Goal: Task Accomplishment & Management: Manage account settings

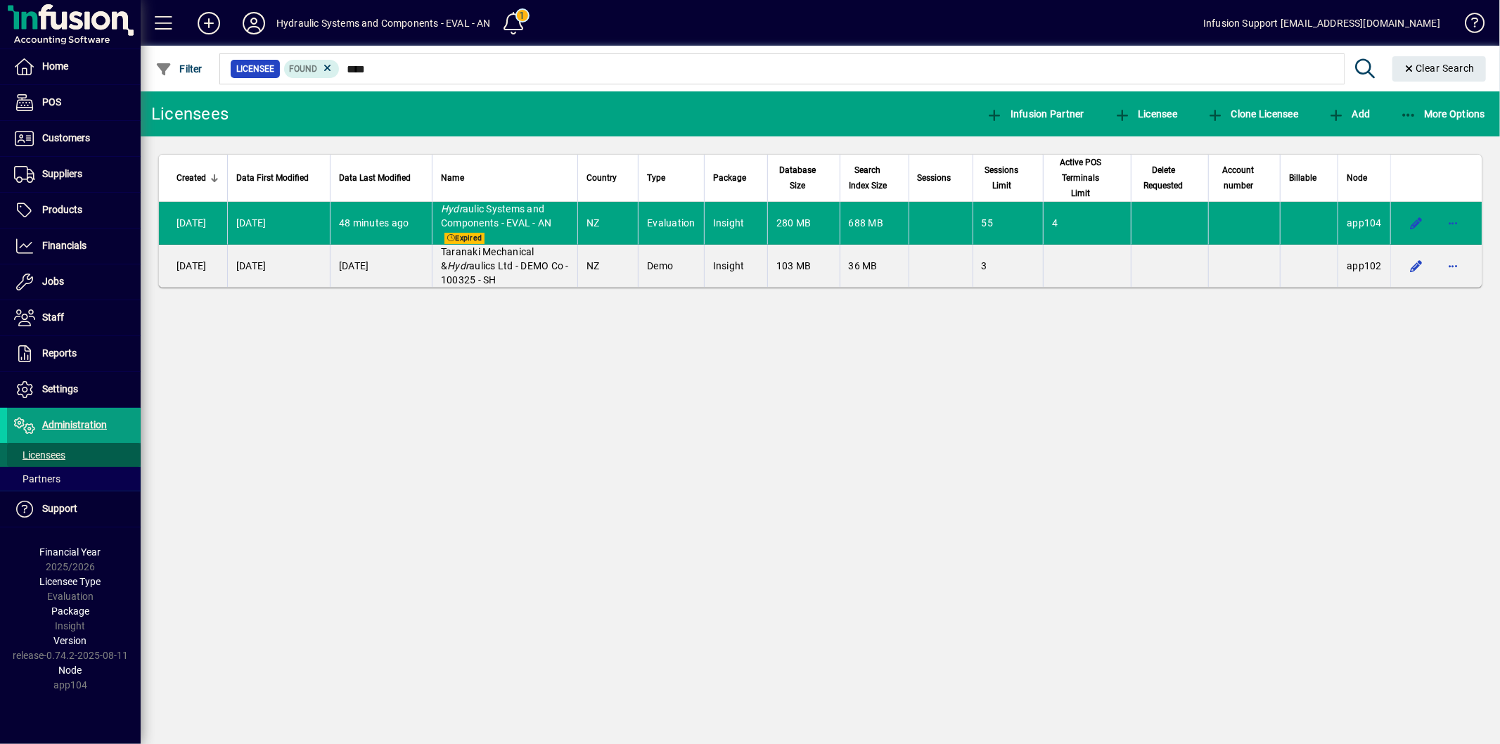
click at [41, 452] on span "Licensees" at bounding box center [39, 454] width 51 height 11
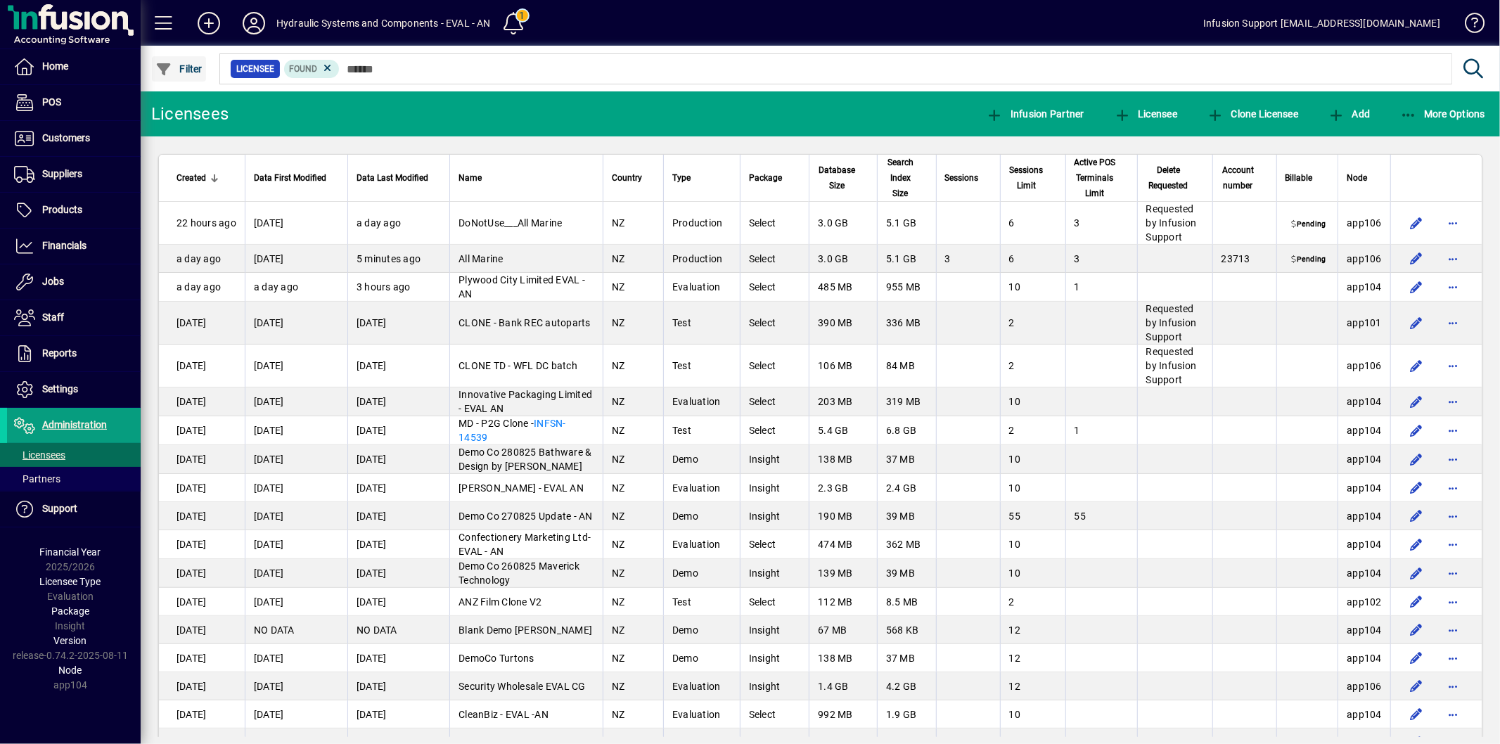
click at [179, 71] on span "Filter" at bounding box center [178, 68] width 47 height 11
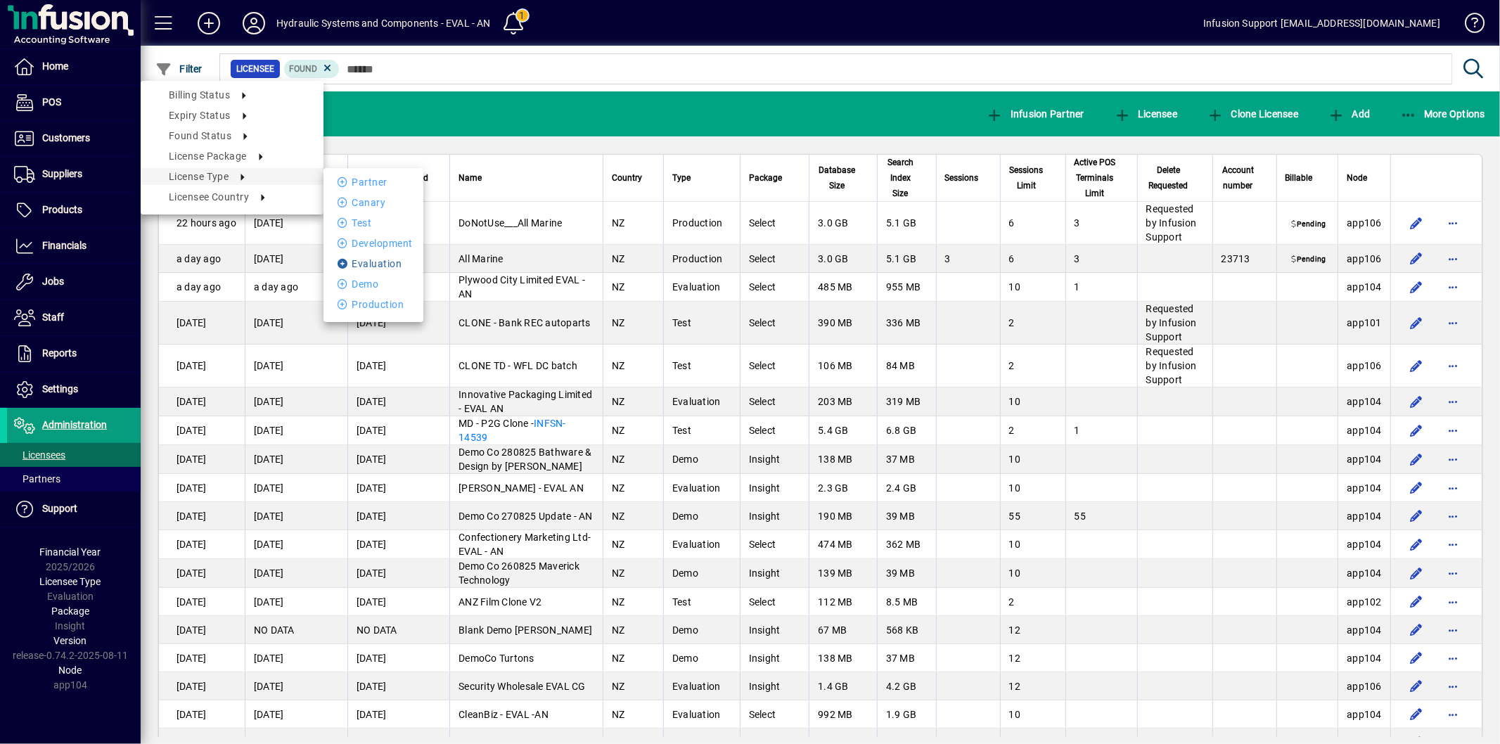
click at [362, 265] on li "Evaluation" at bounding box center [374, 263] width 100 height 17
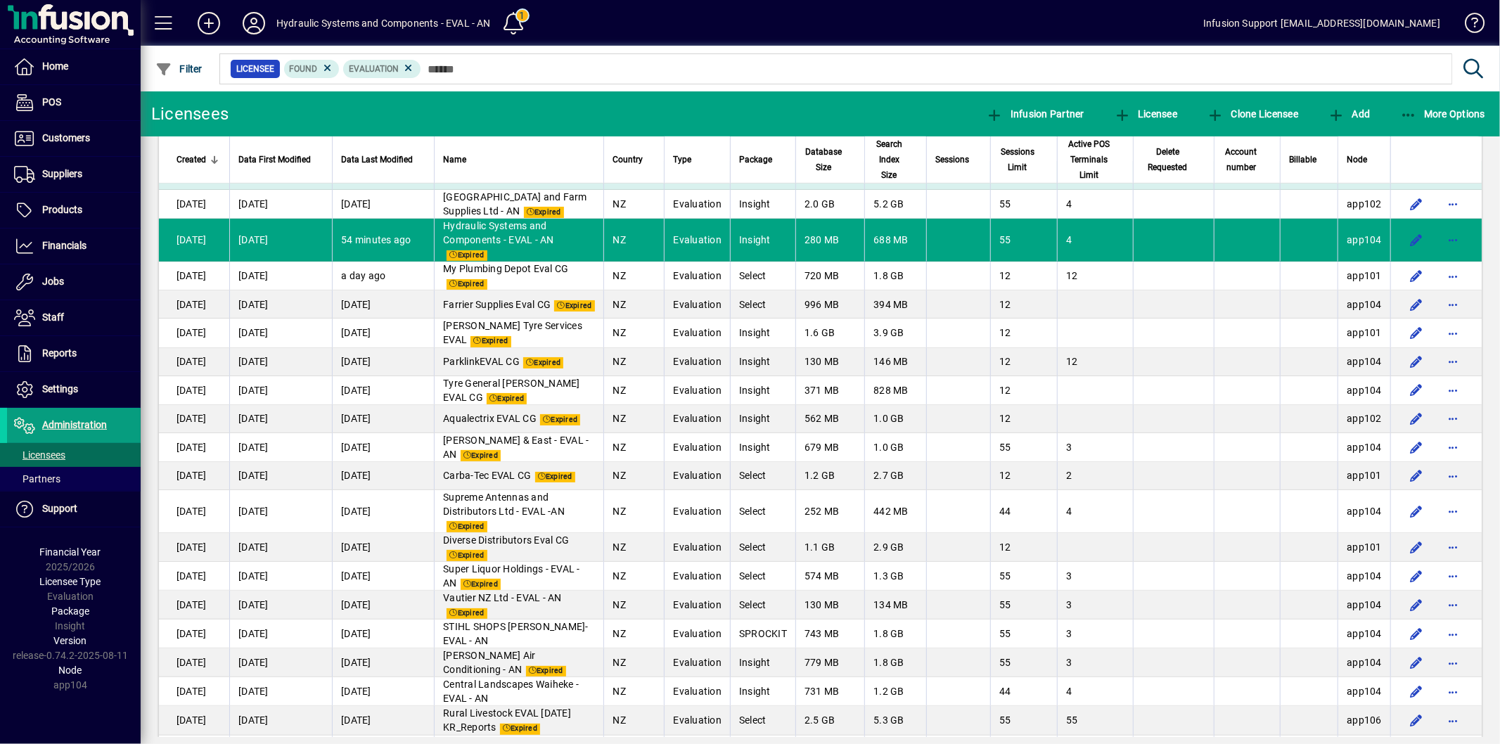
scroll to position [703, 0]
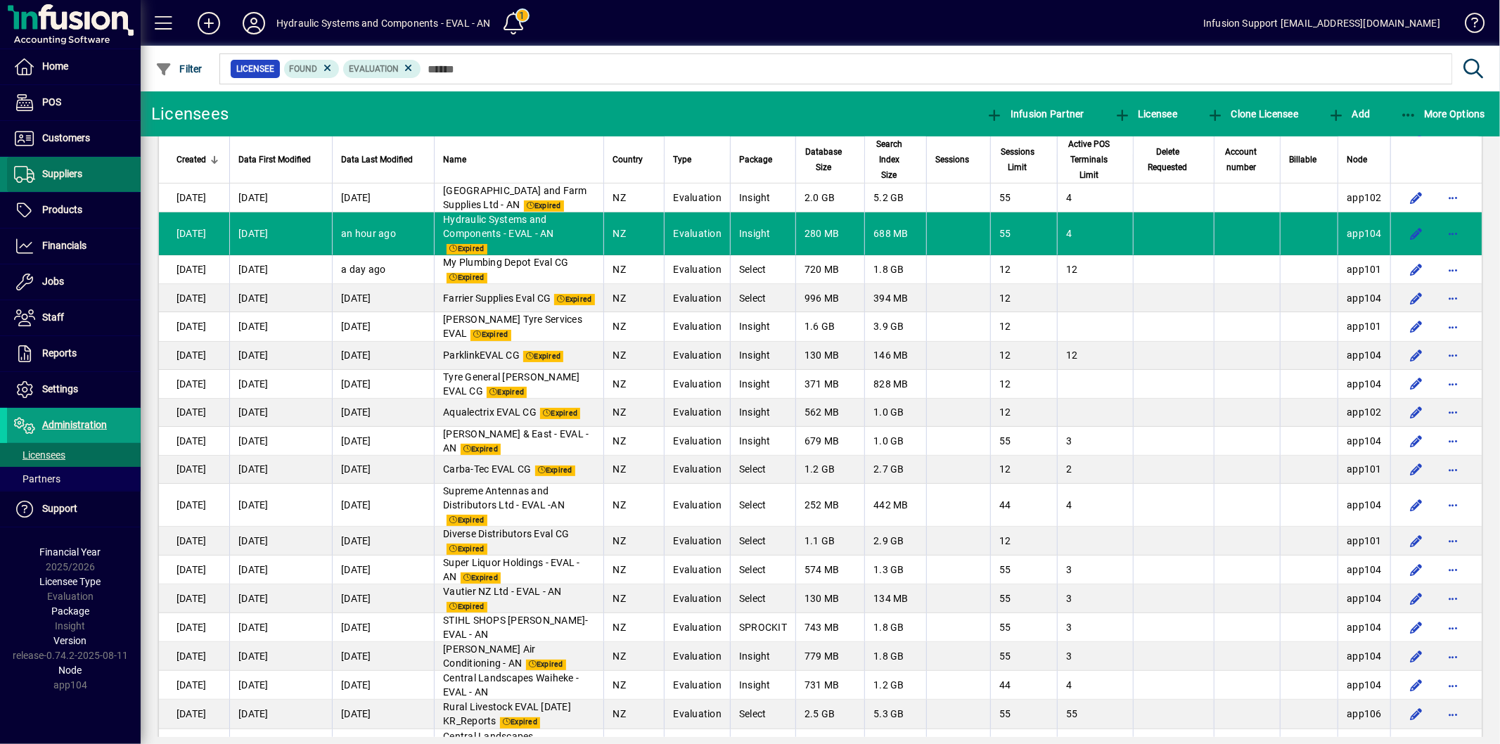
click at [65, 172] on span "Suppliers" at bounding box center [62, 173] width 40 height 11
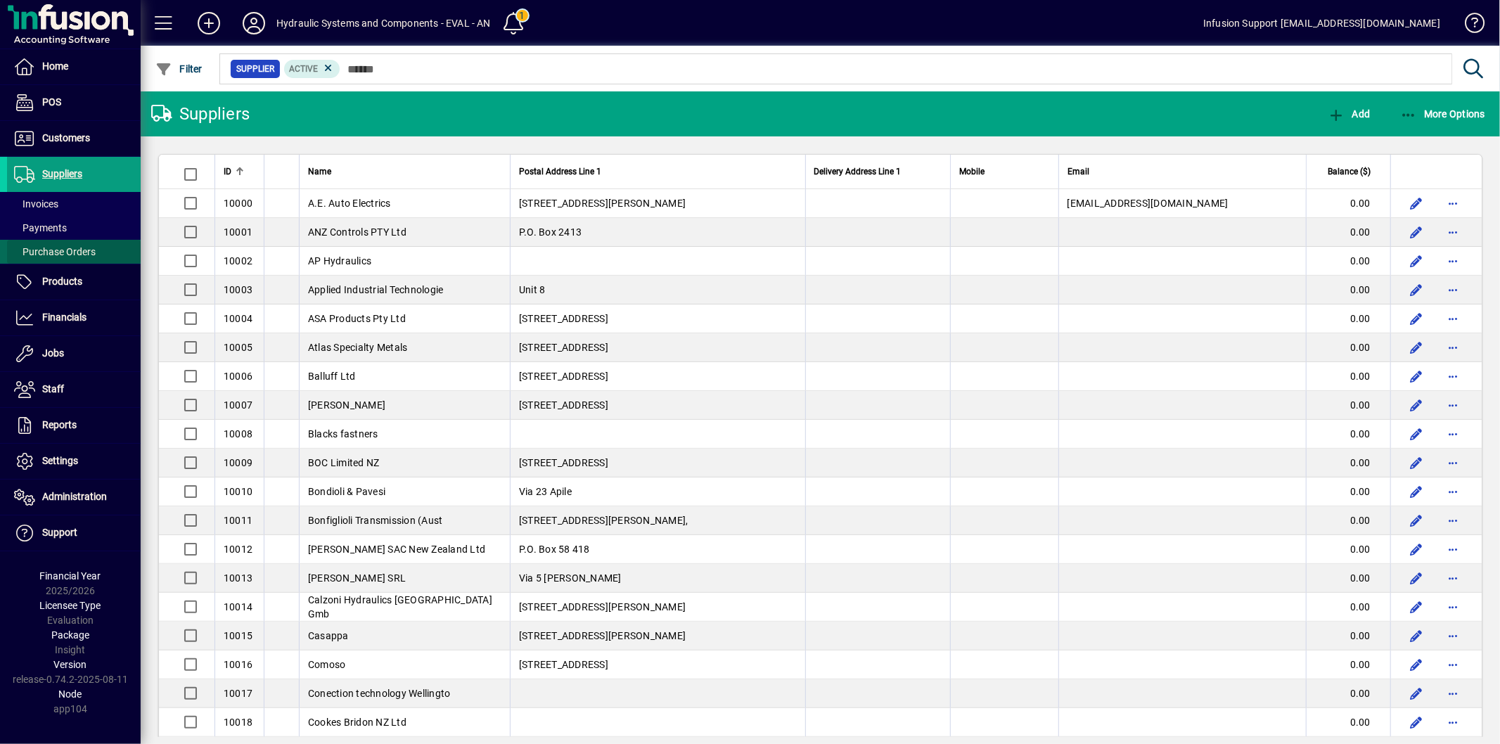
click at [41, 247] on span "Purchase Orders" at bounding box center [55, 251] width 82 height 11
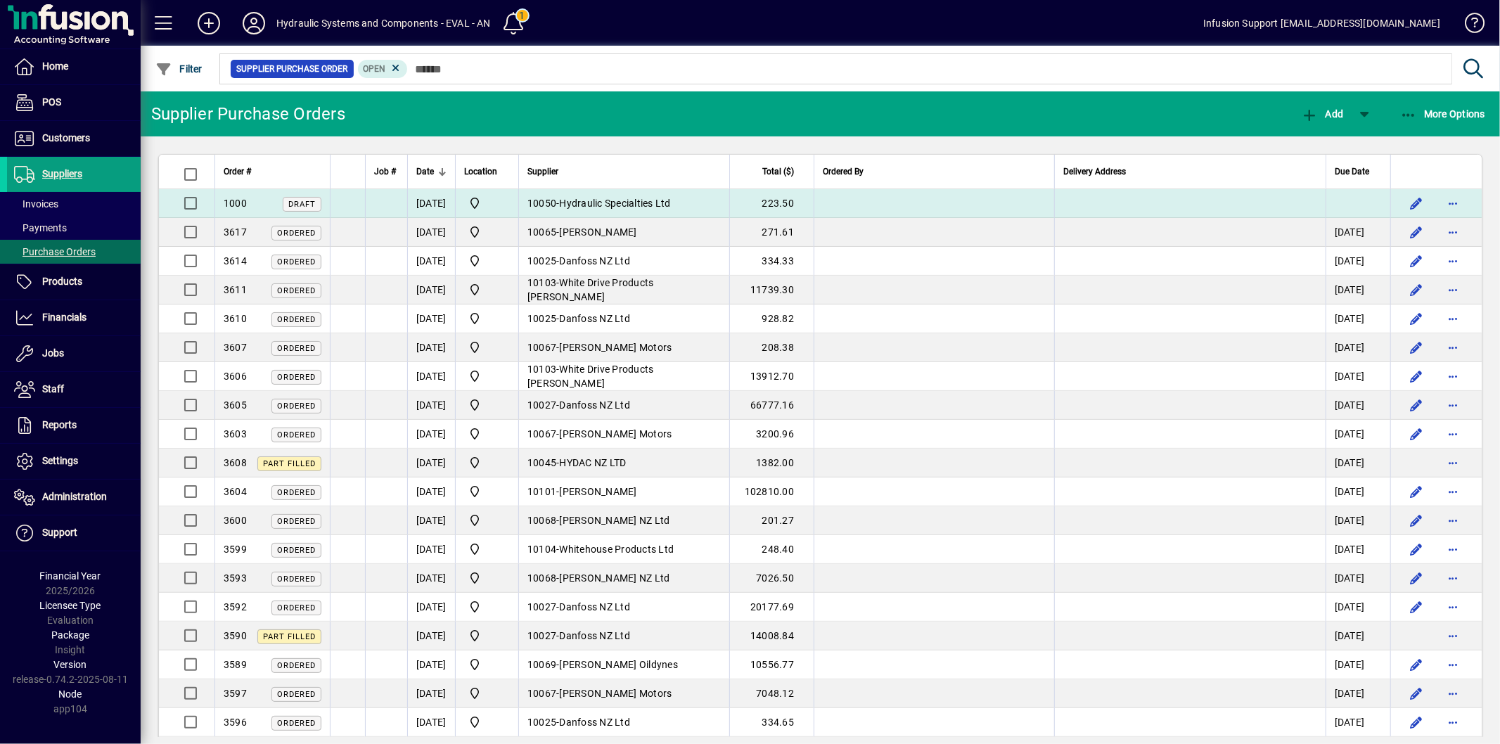
click at [599, 207] on span "Hydraulic Specialties Ltd" at bounding box center [615, 203] width 111 height 11
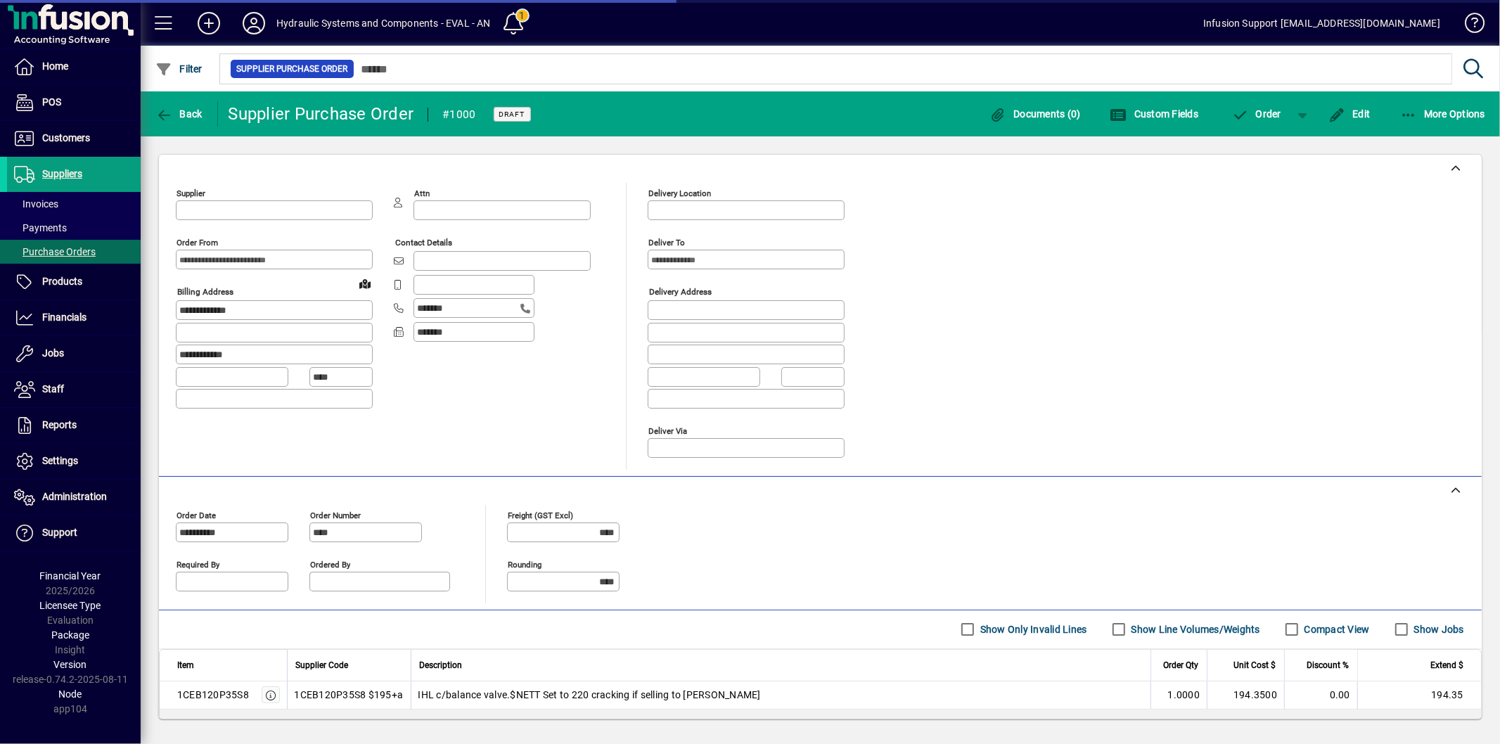
type input "**********"
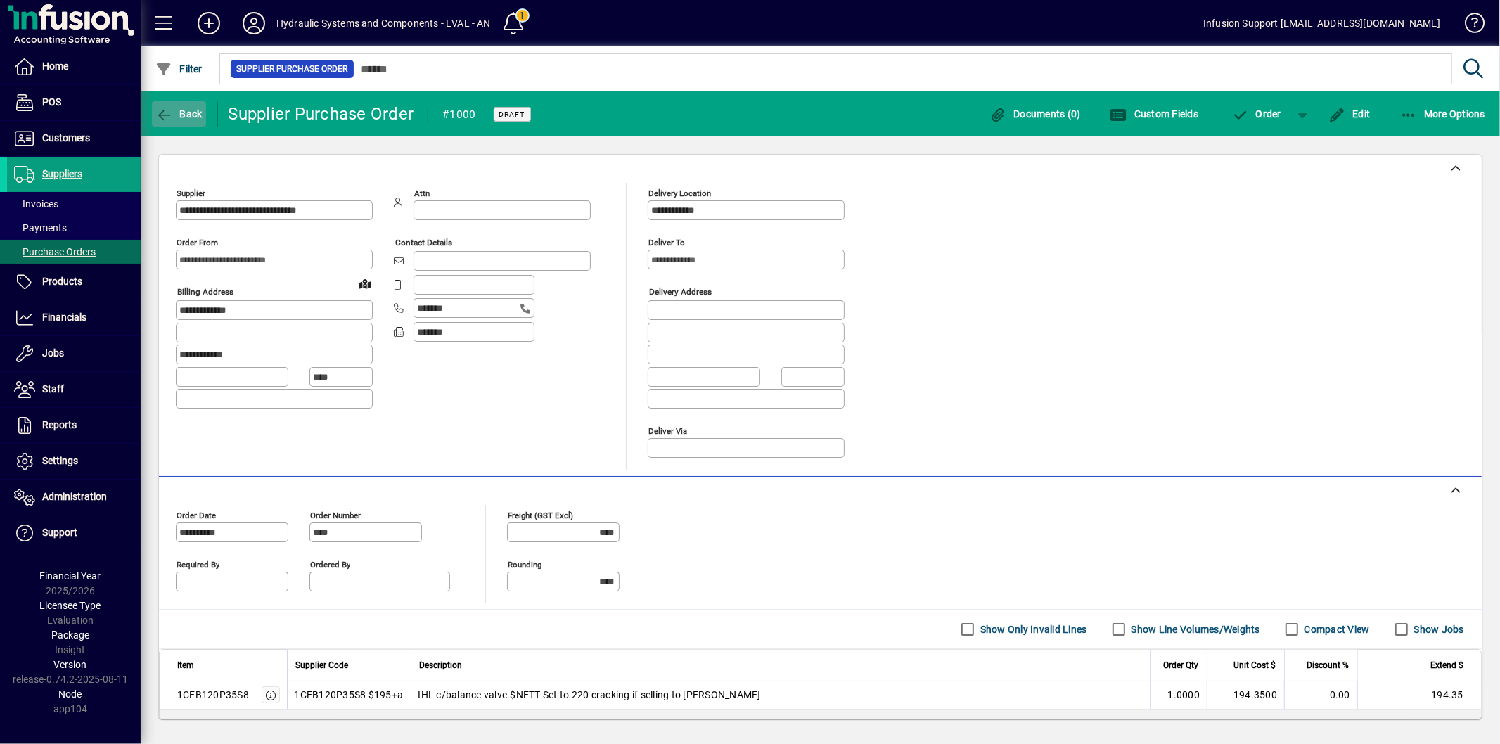
click at [179, 110] on span "Back" at bounding box center [178, 113] width 47 height 11
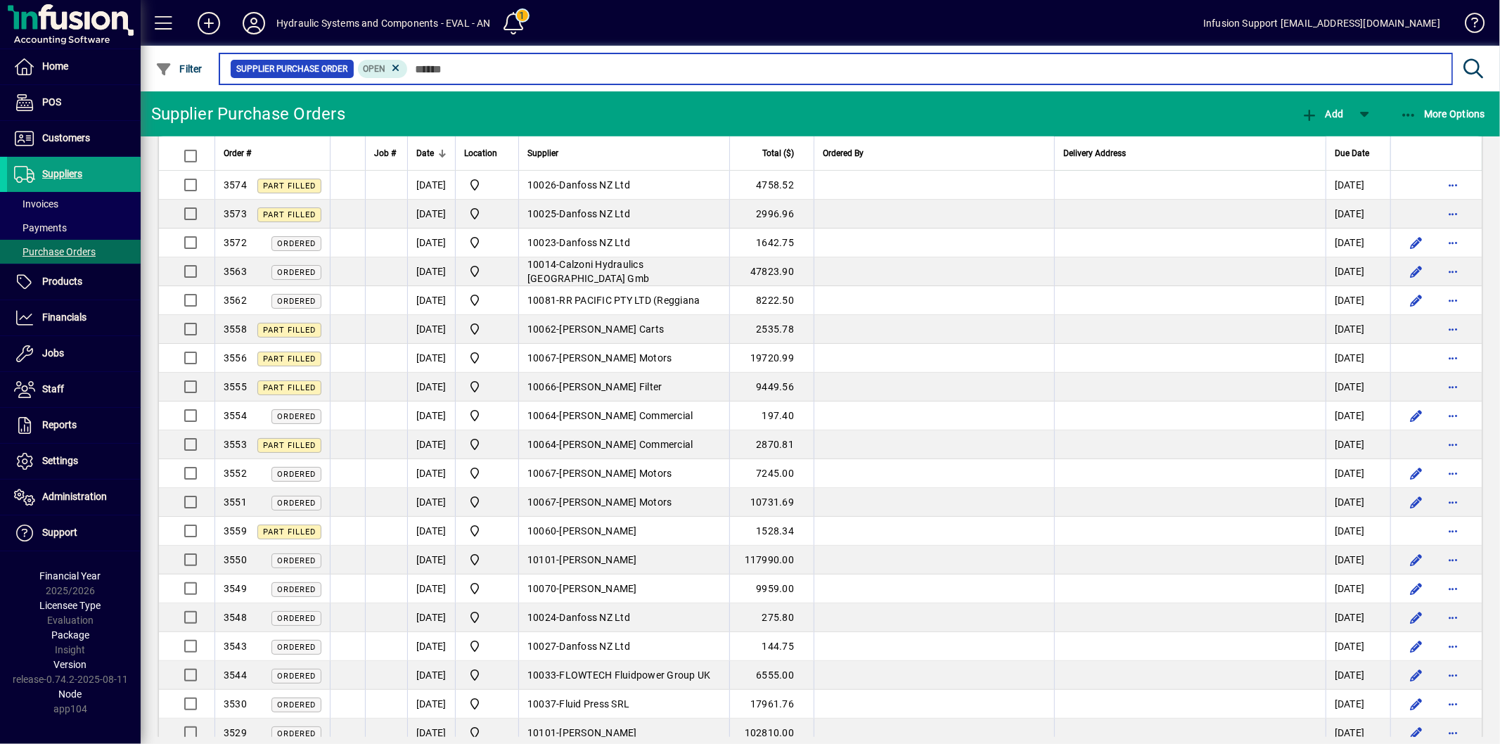
scroll to position [1016, 0]
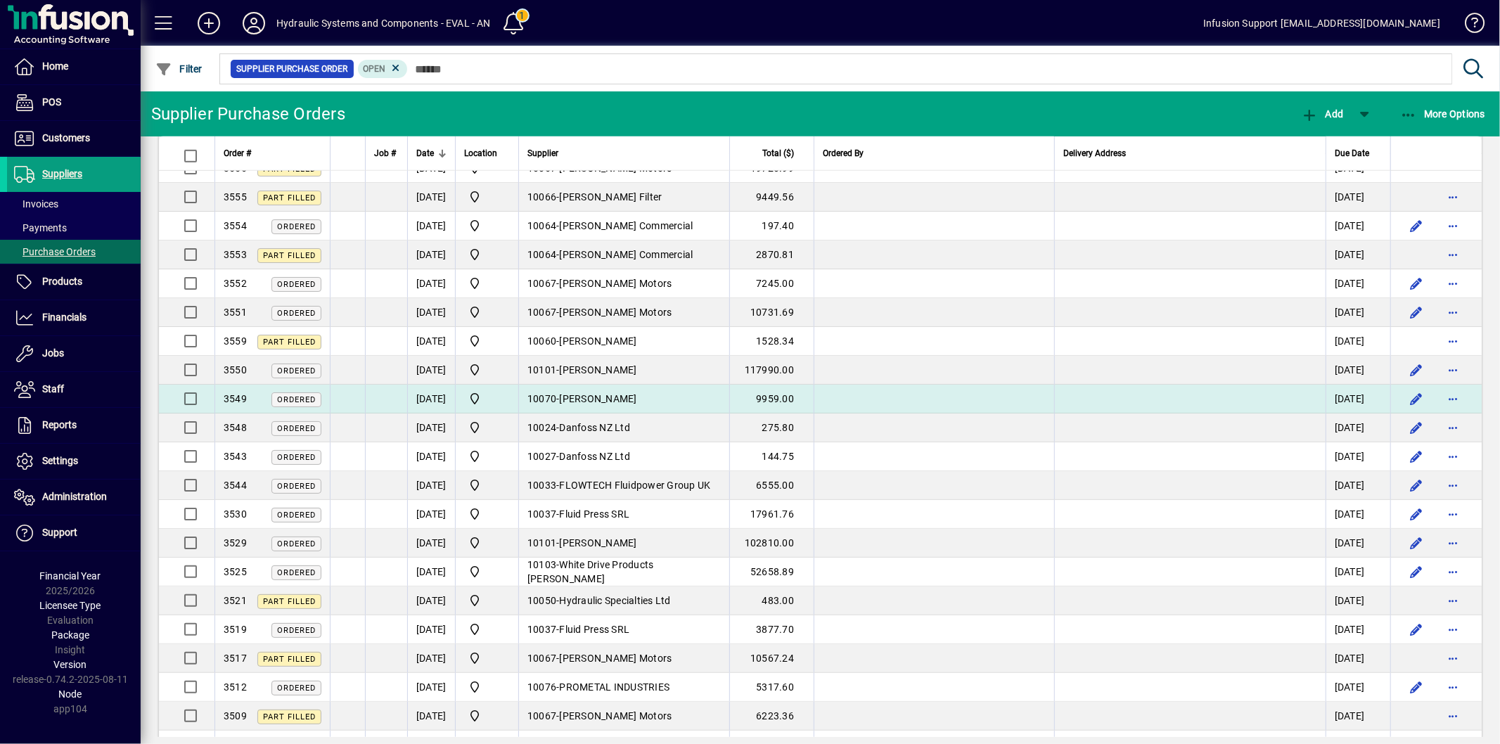
click at [582, 393] on td "10070 - Parker Piston" at bounding box center [623, 399] width 211 height 29
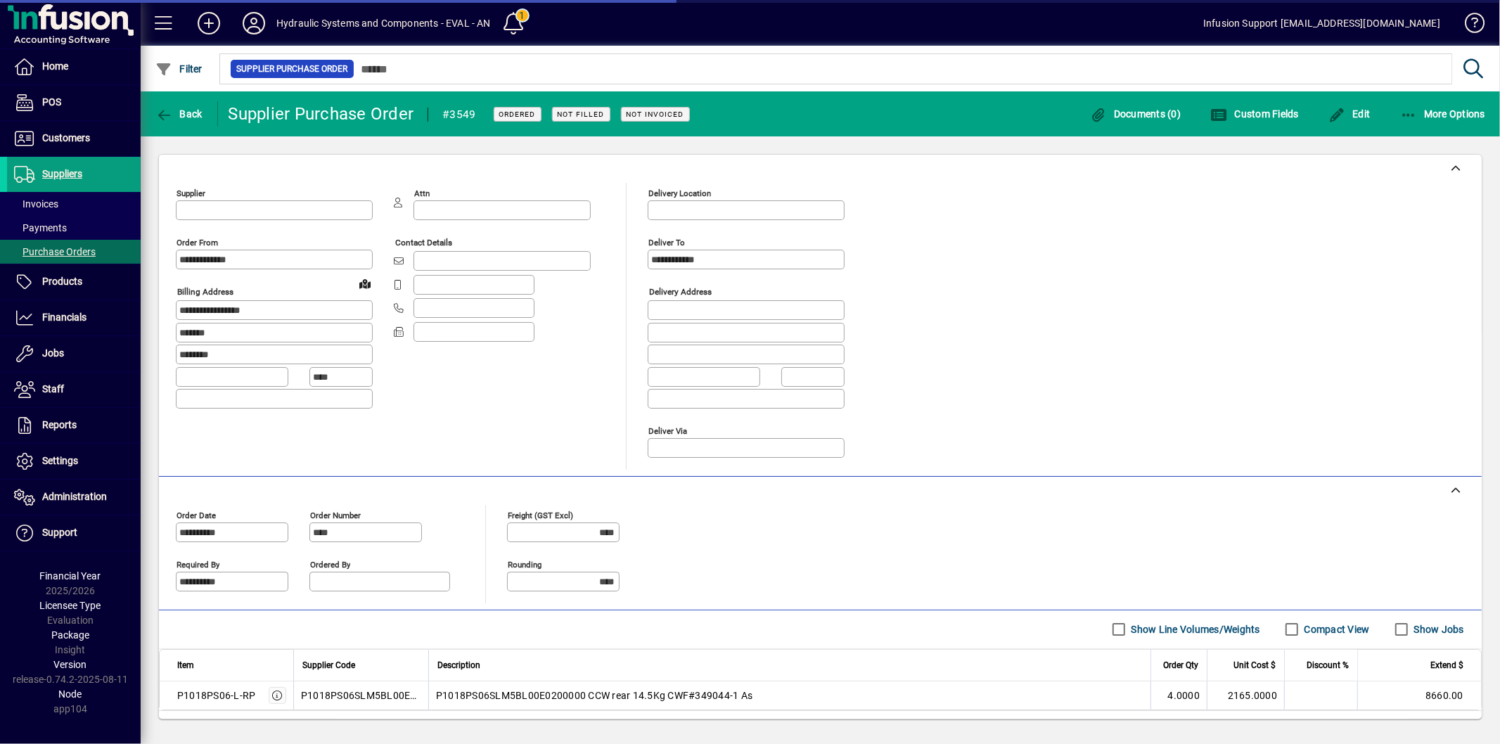
type input "**********"
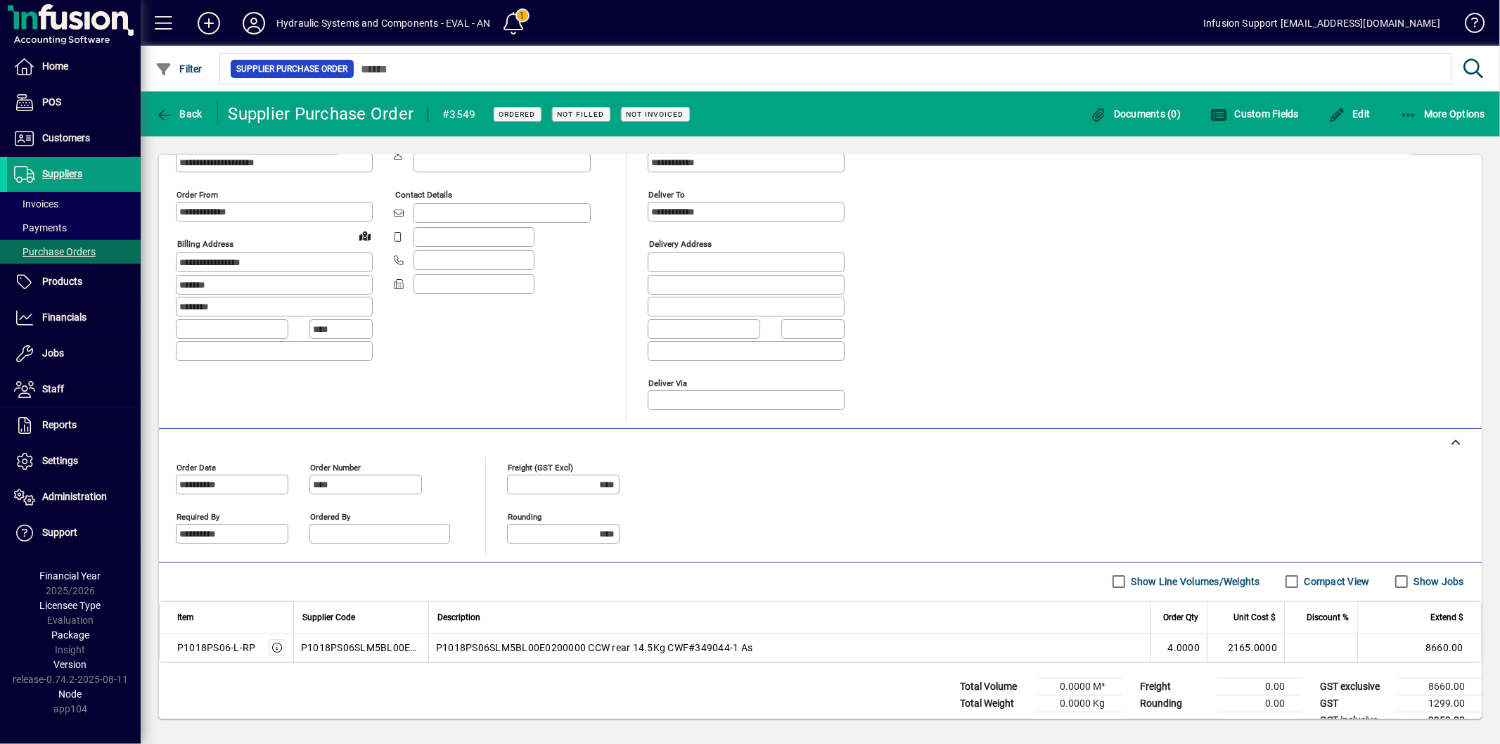
scroll to position [74, 0]
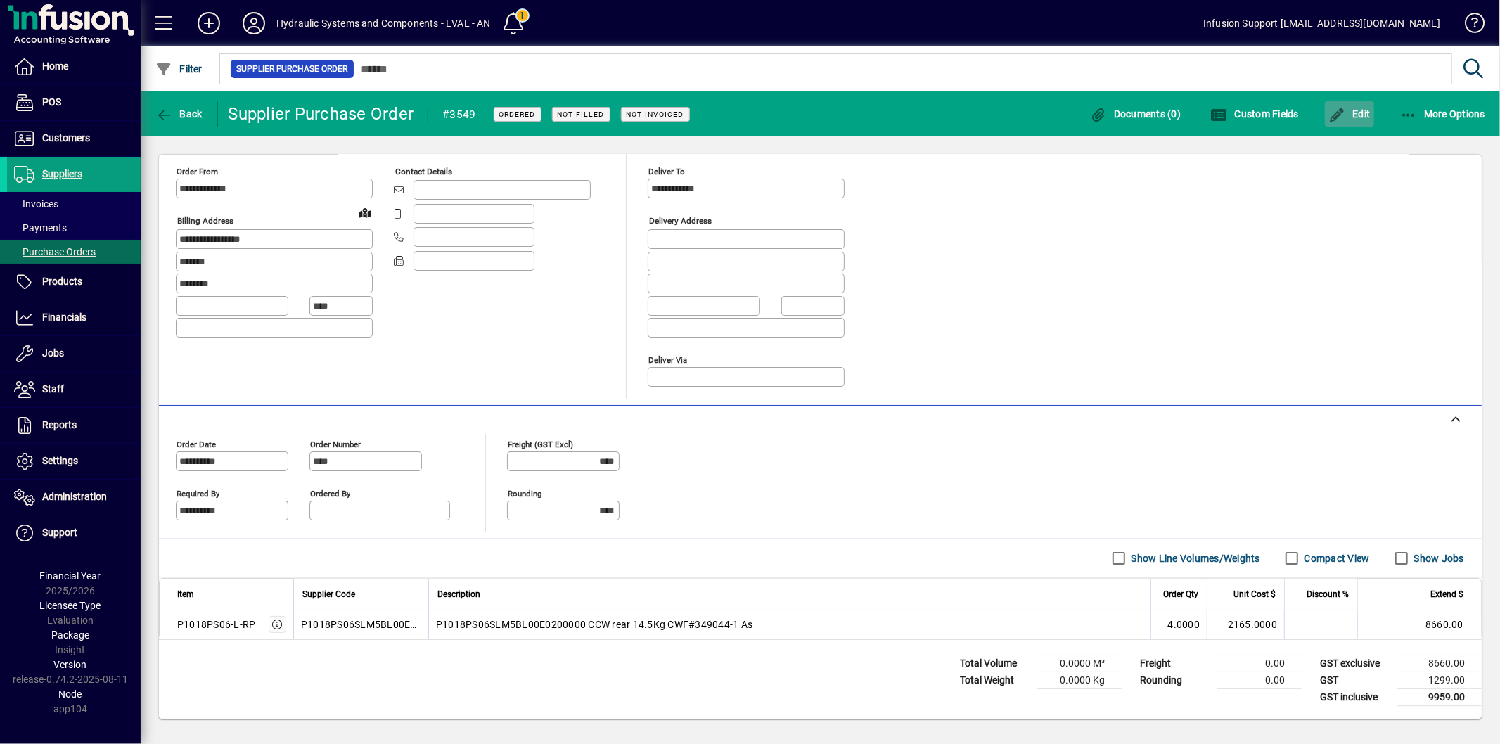
click at [1340, 110] on icon "button" at bounding box center [1338, 115] width 18 height 14
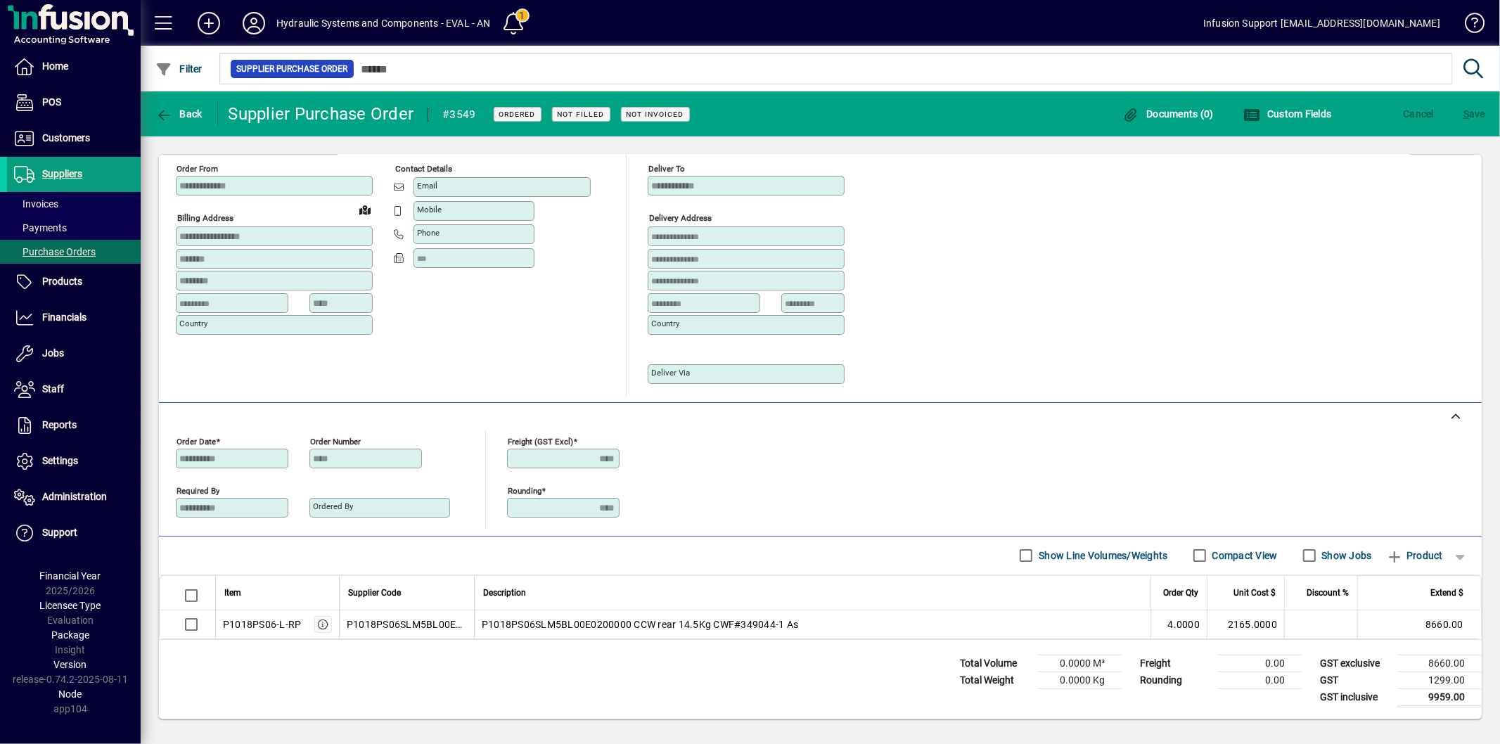
scroll to position [32, 0]
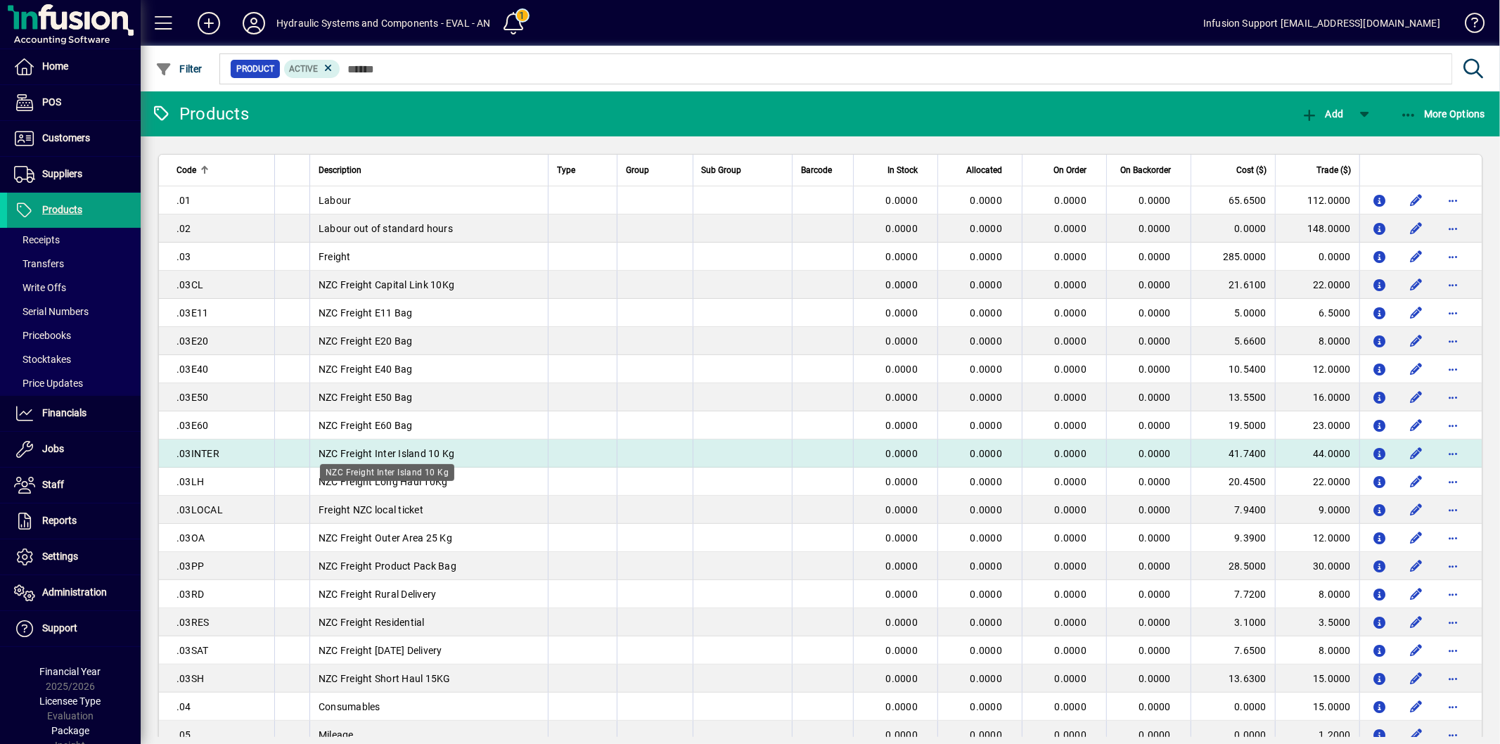
click at [426, 454] on span "NZC Freight Inter Island 10 Kg" at bounding box center [387, 453] width 136 height 11
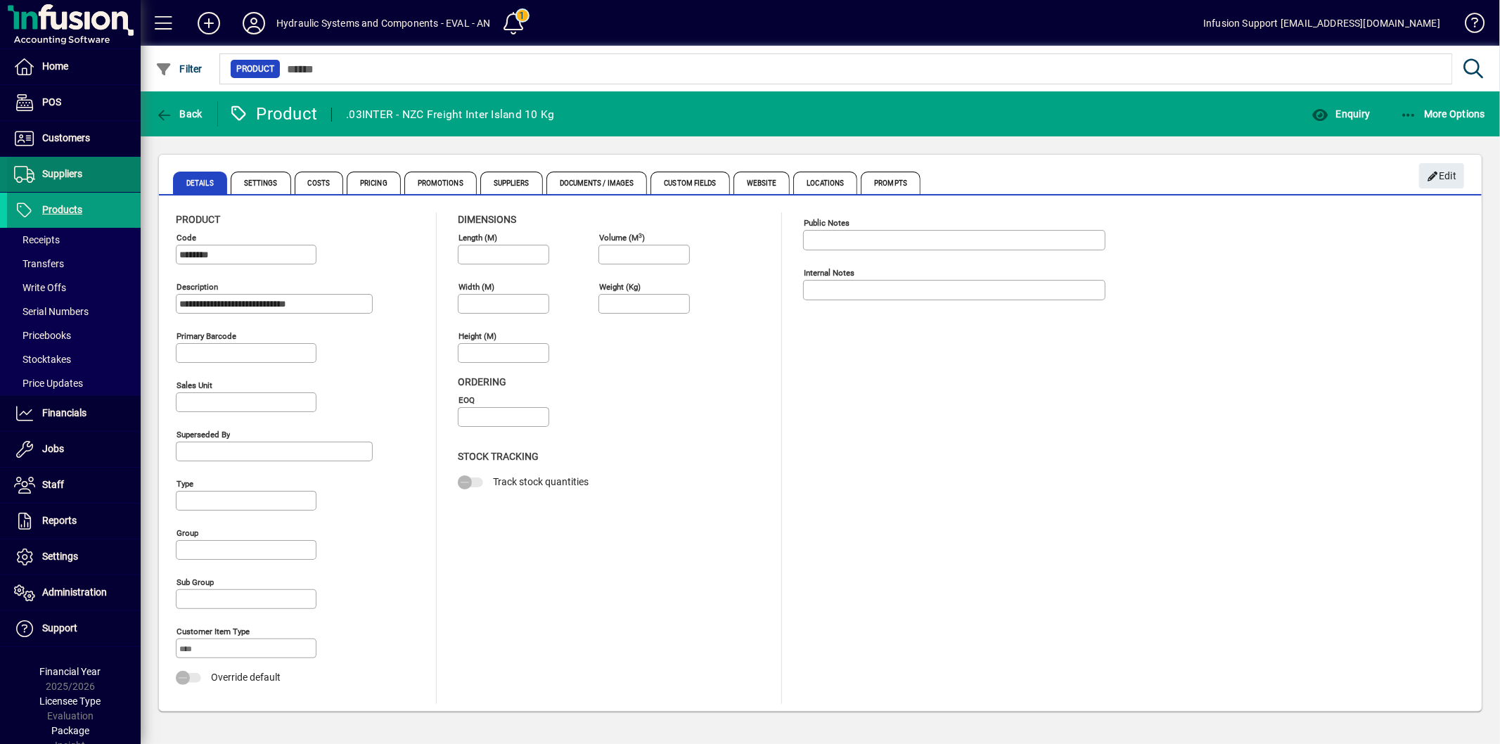
click at [72, 166] on span "Suppliers" at bounding box center [44, 174] width 75 height 17
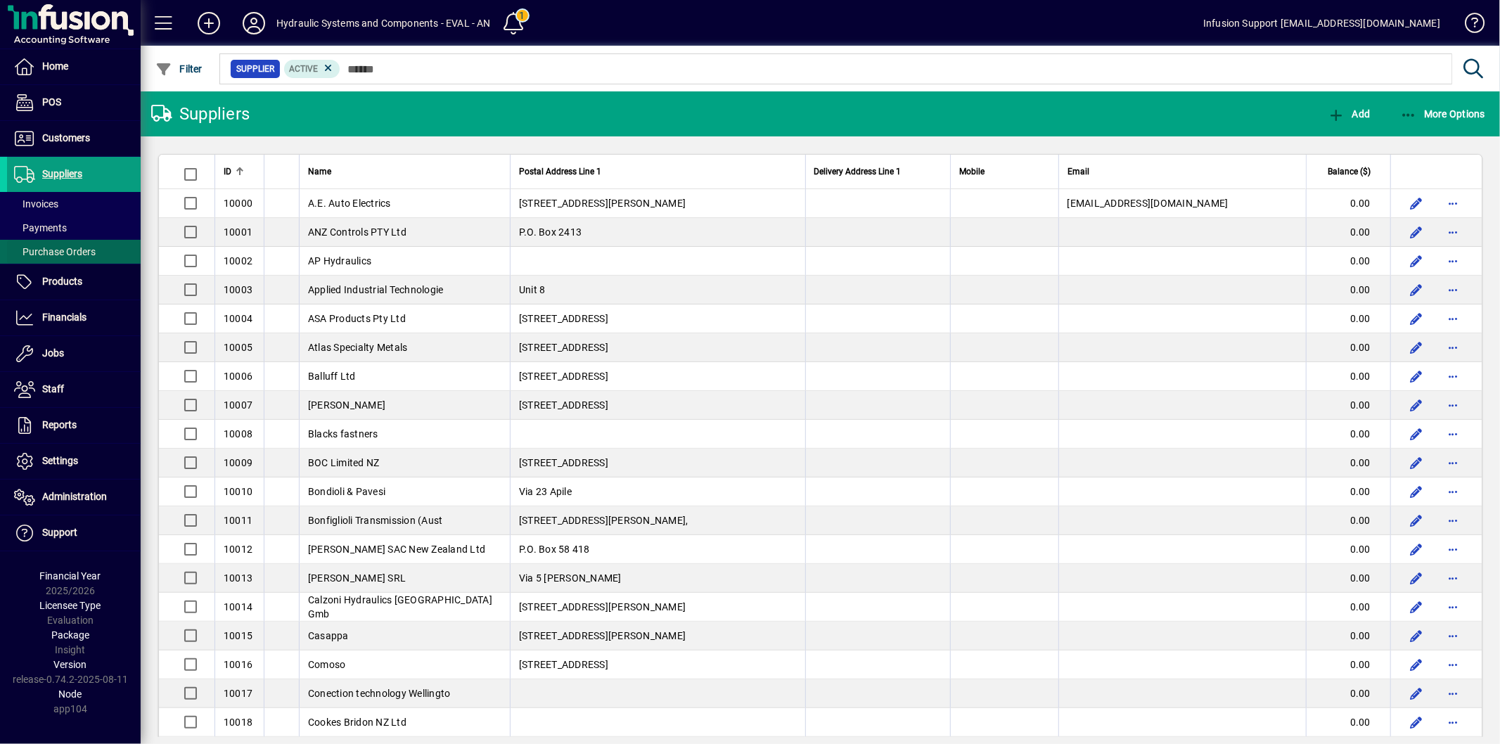
click at [51, 256] on span "Purchase Orders" at bounding box center [55, 251] width 82 height 11
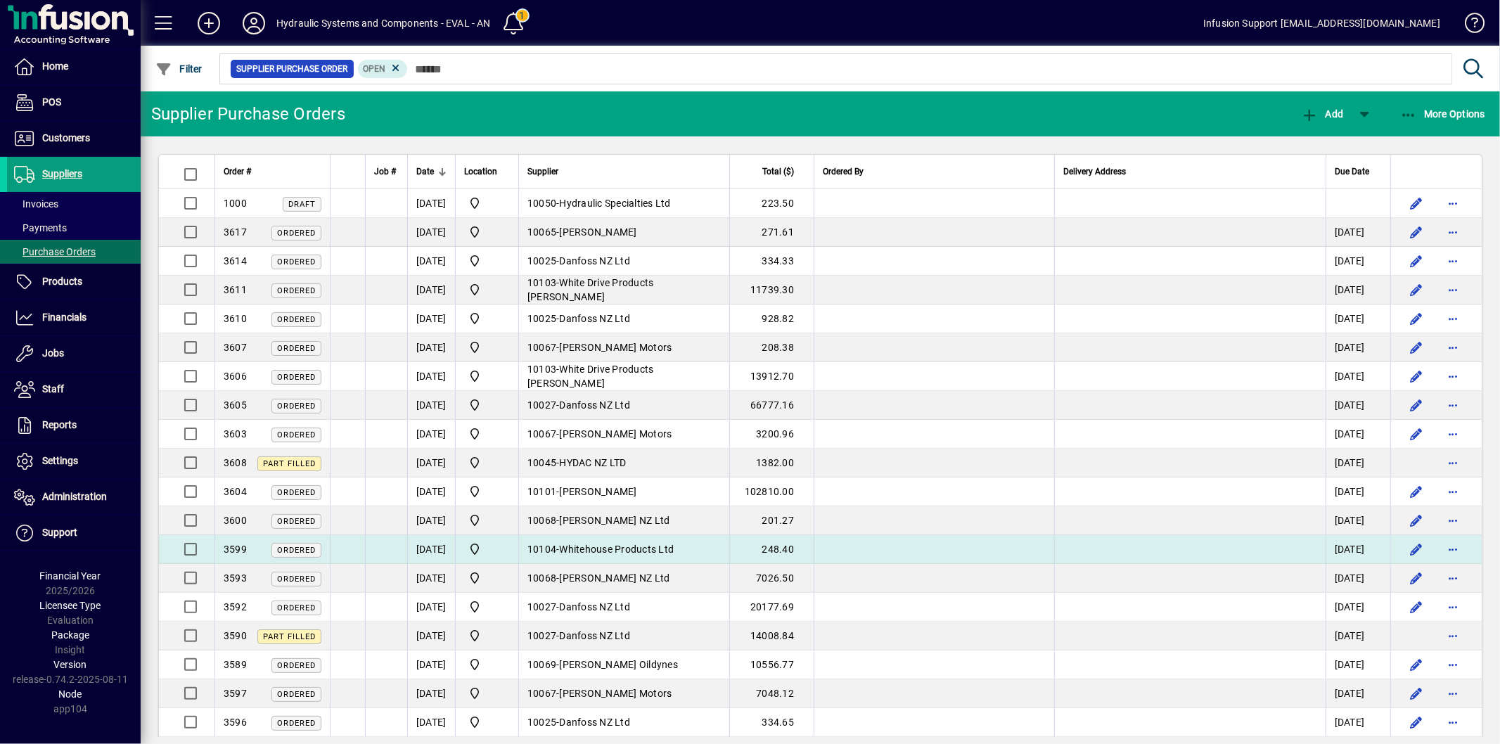
click at [623, 542] on td "10104 - Whitehouse Products Ltd" at bounding box center [623, 549] width 211 height 29
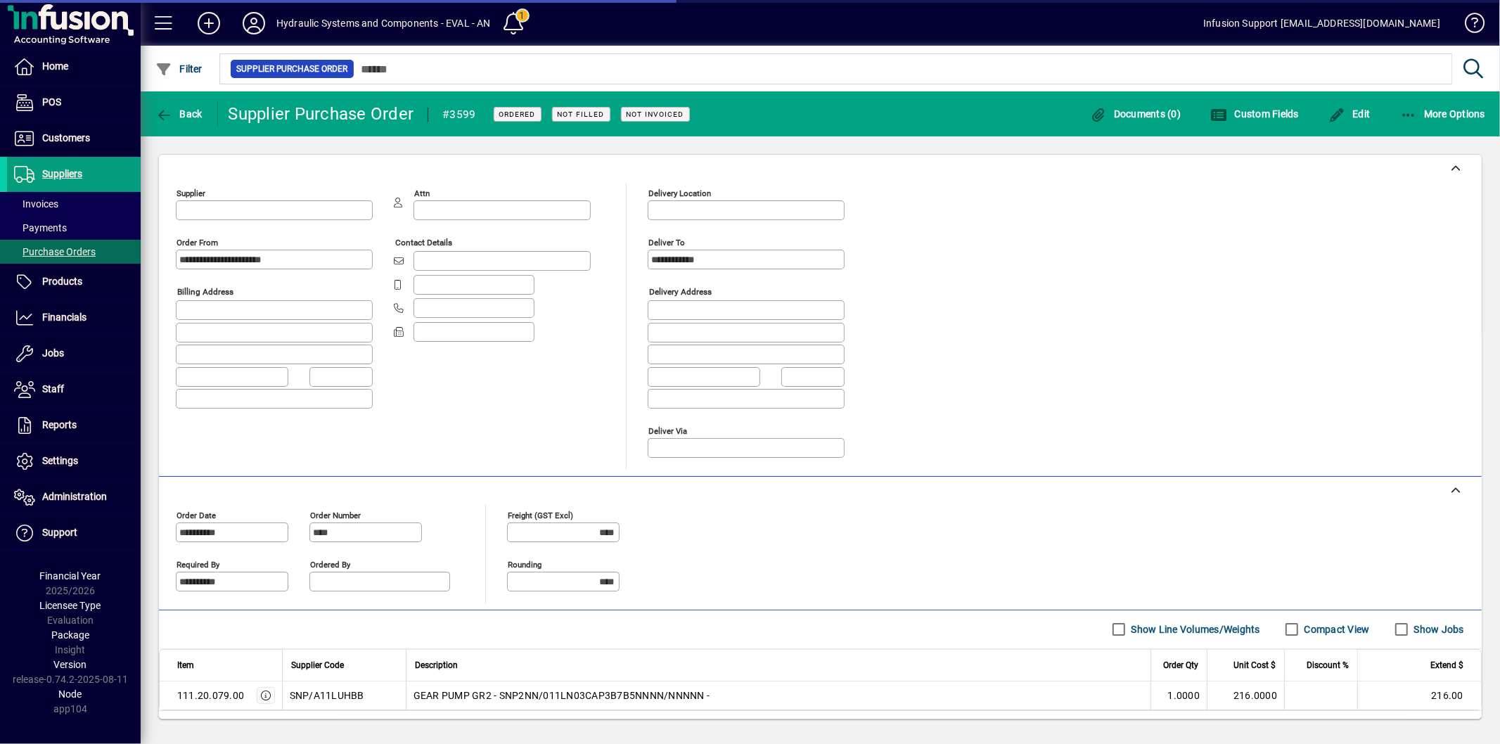
type input "**********"
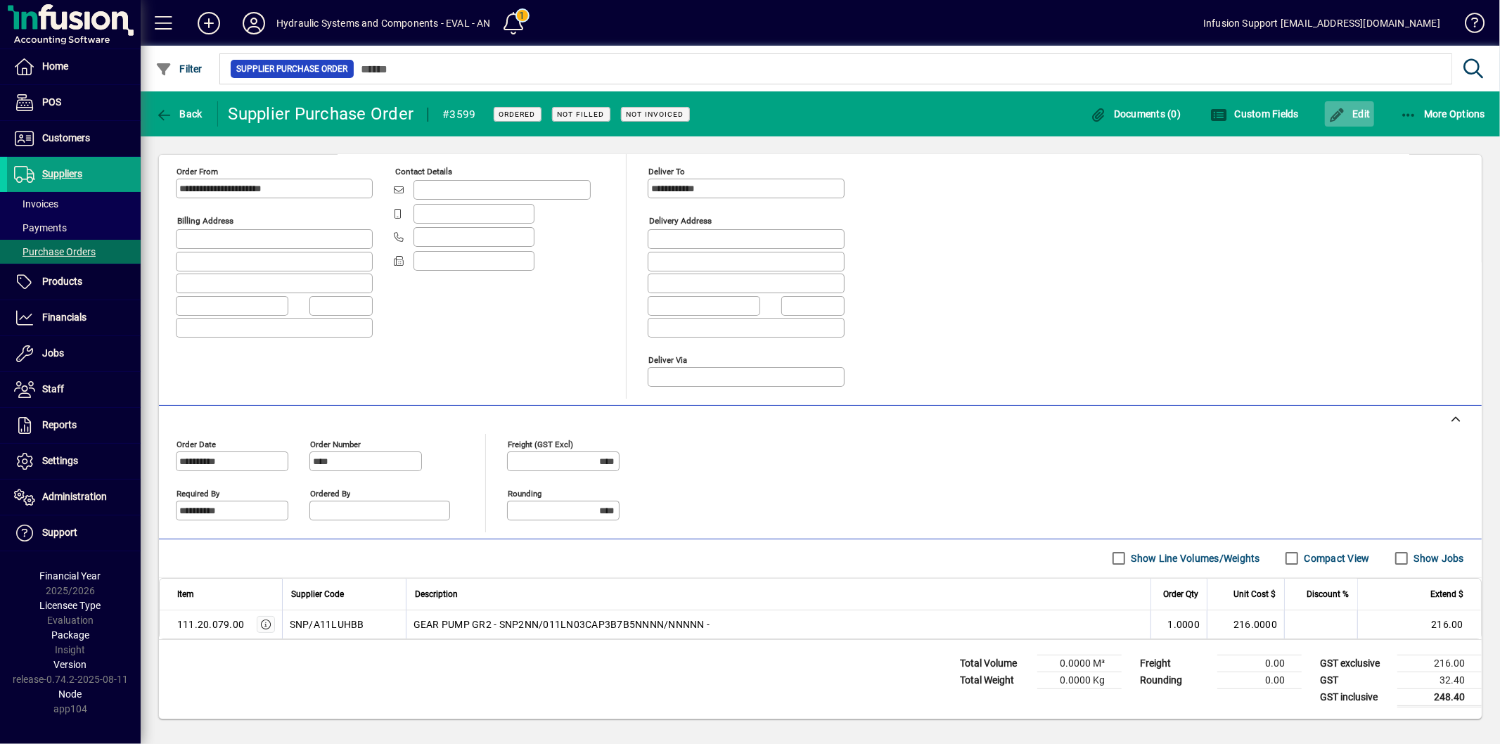
click at [1358, 114] on span "Edit" at bounding box center [1350, 113] width 42 height 11
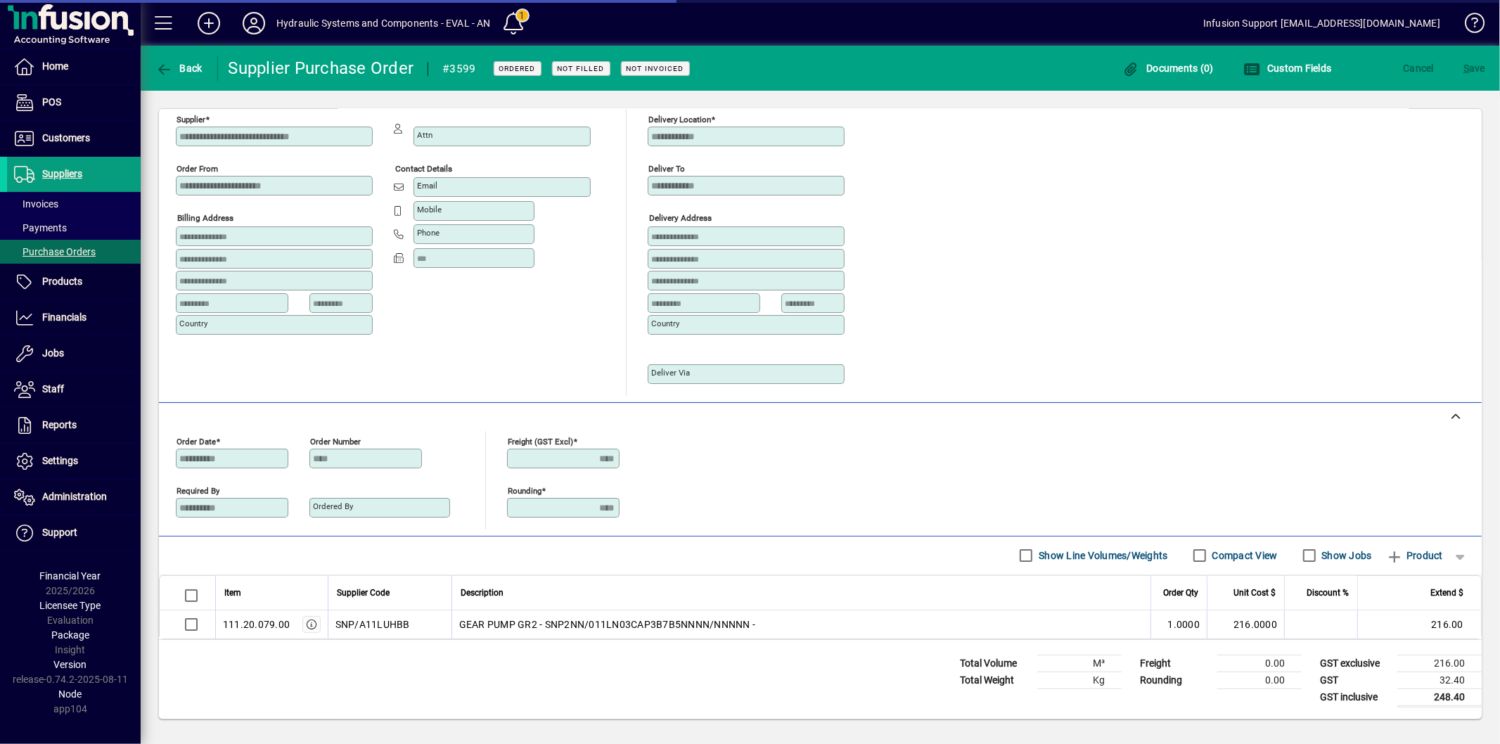
scroll to position [32, 0]
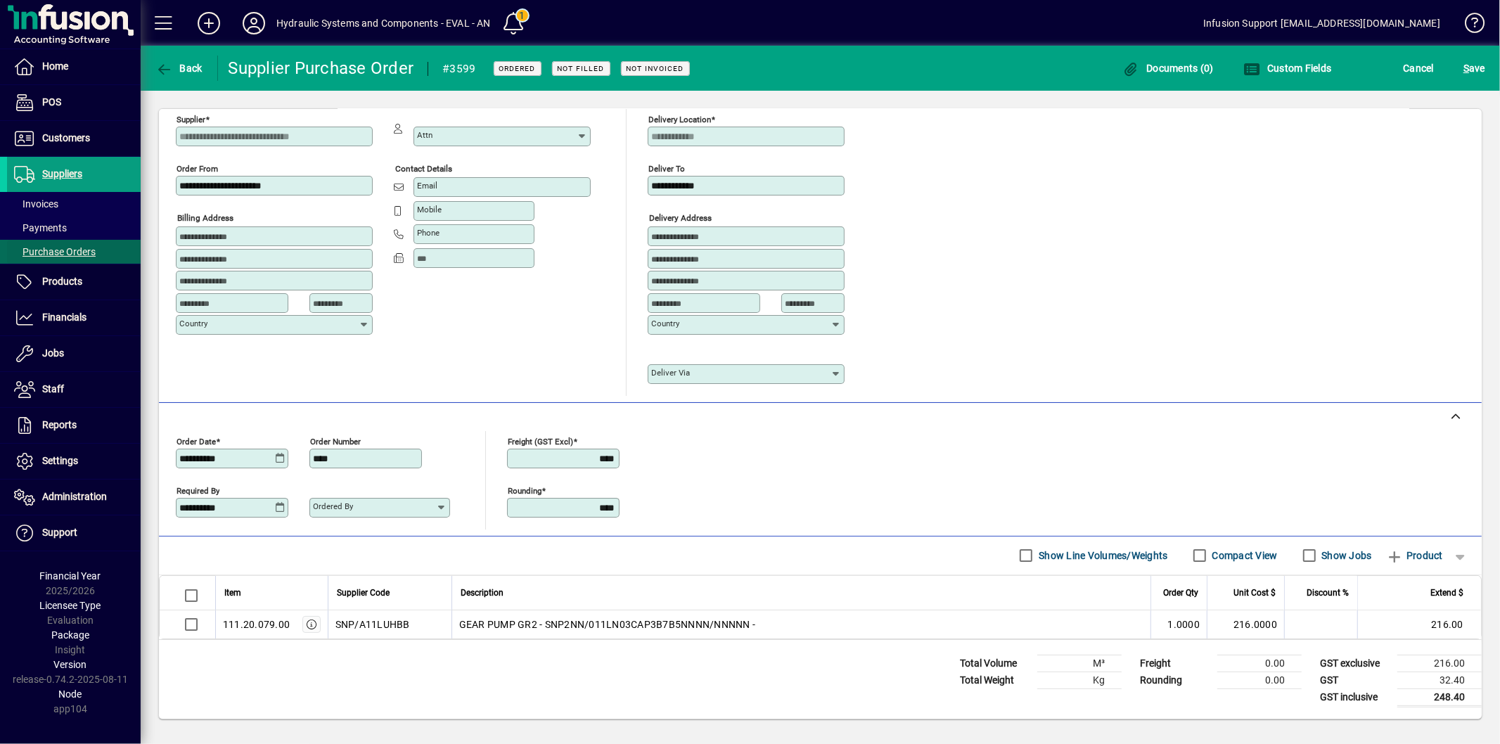
click at [57, 242] on span at bounding box center [74, 252] width 134 height 34
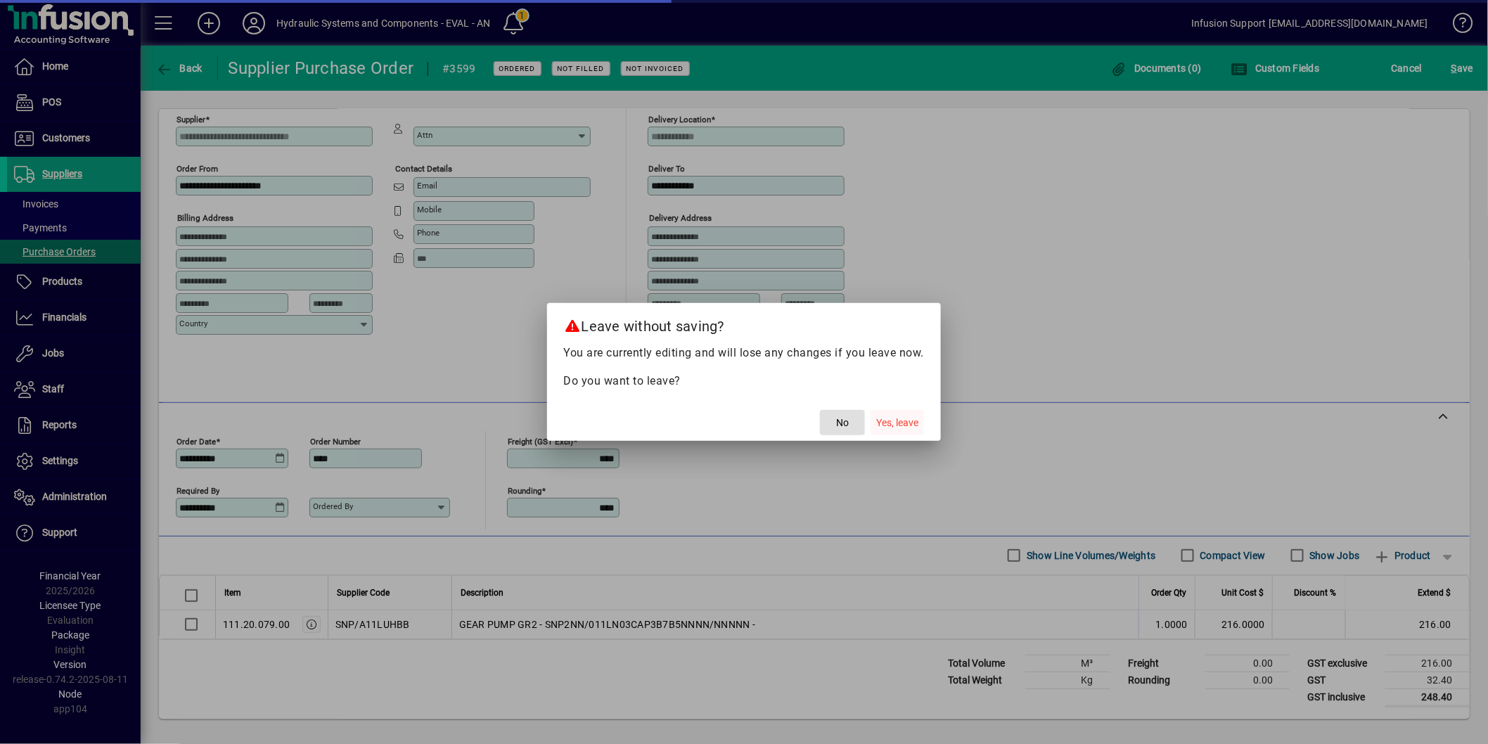
click at [901, 431] on span "Yes, leave" at bounding box center [897, 423] width 42 height 15
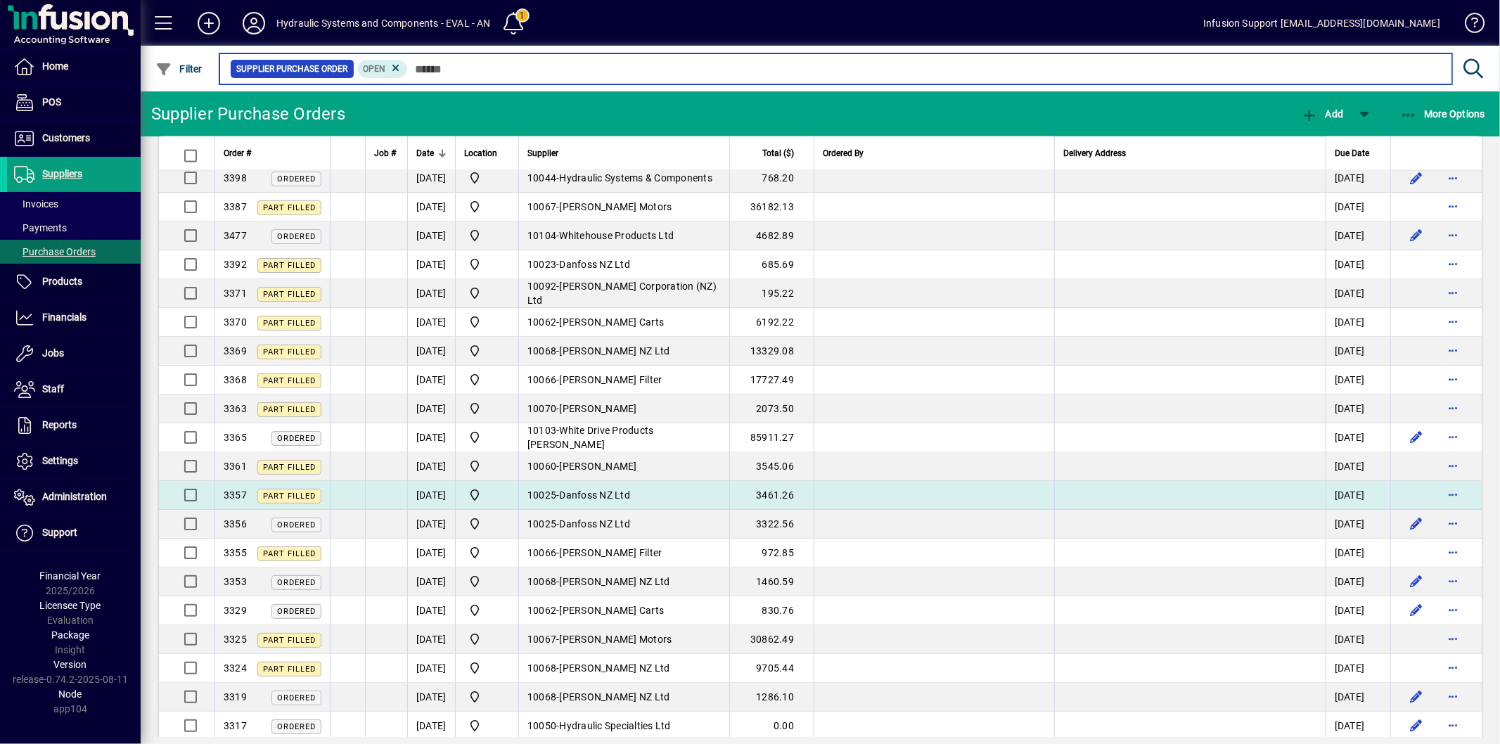
scroll to position [2397, 0]
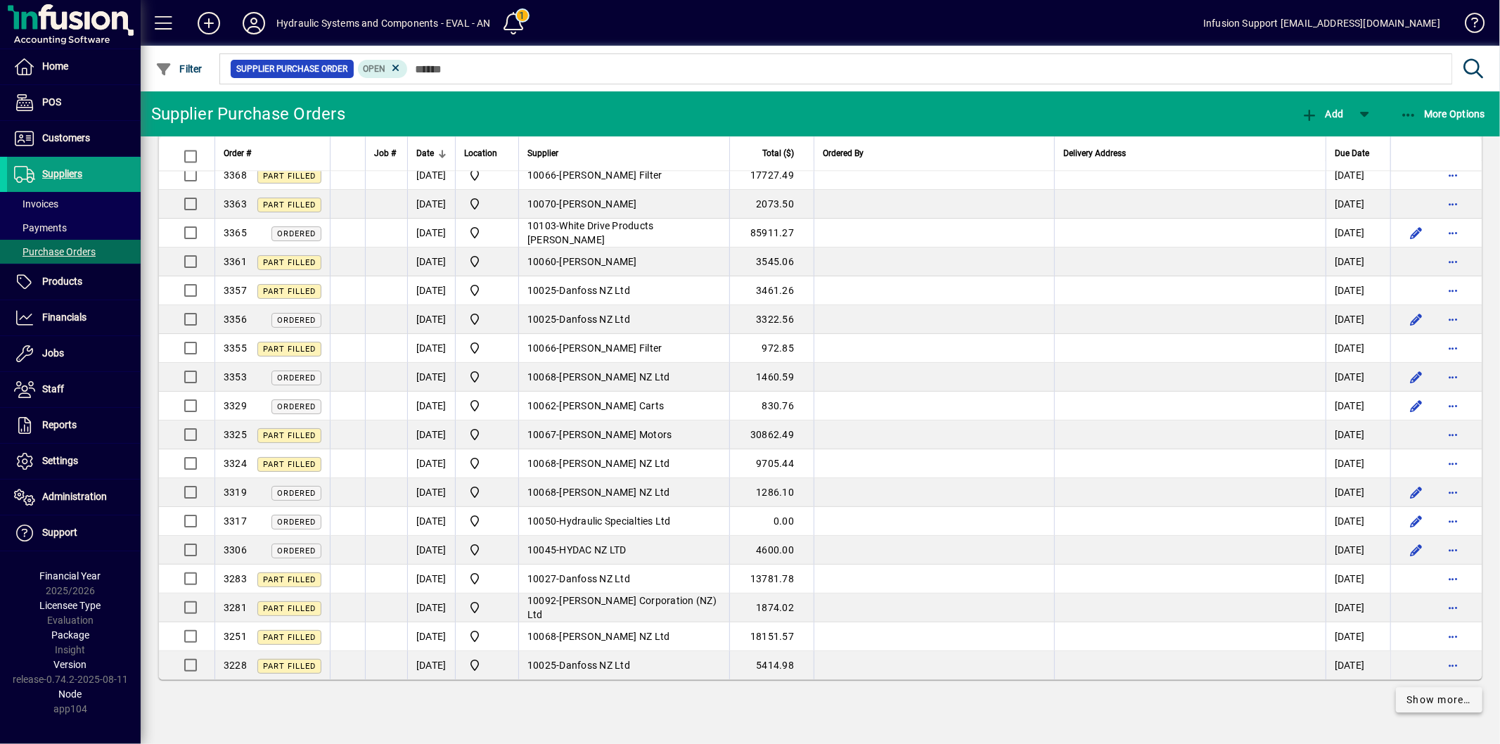
click at [1412, 706] on span "Show more…" at bounding box center [1440, 700] width 65 height 15
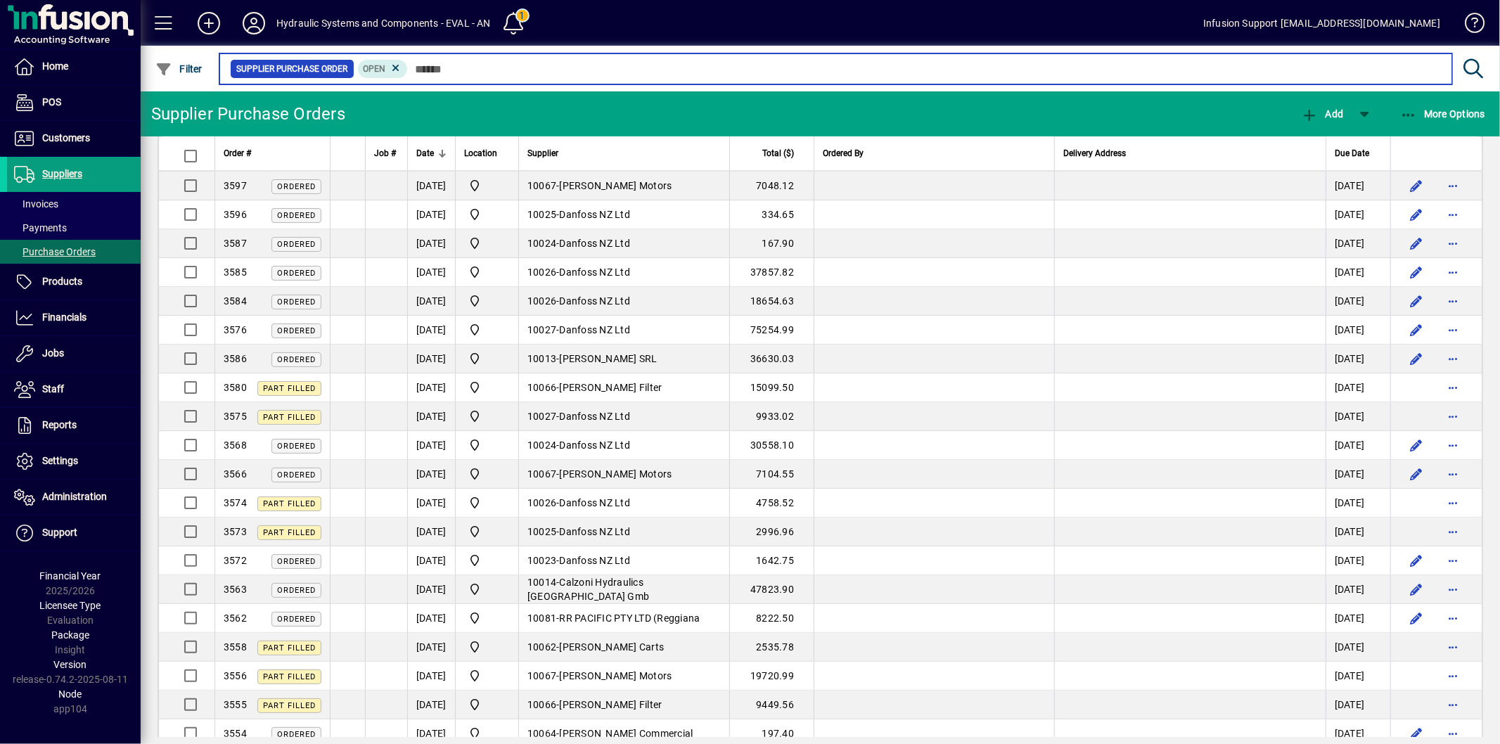
scroll to position [39, 0]
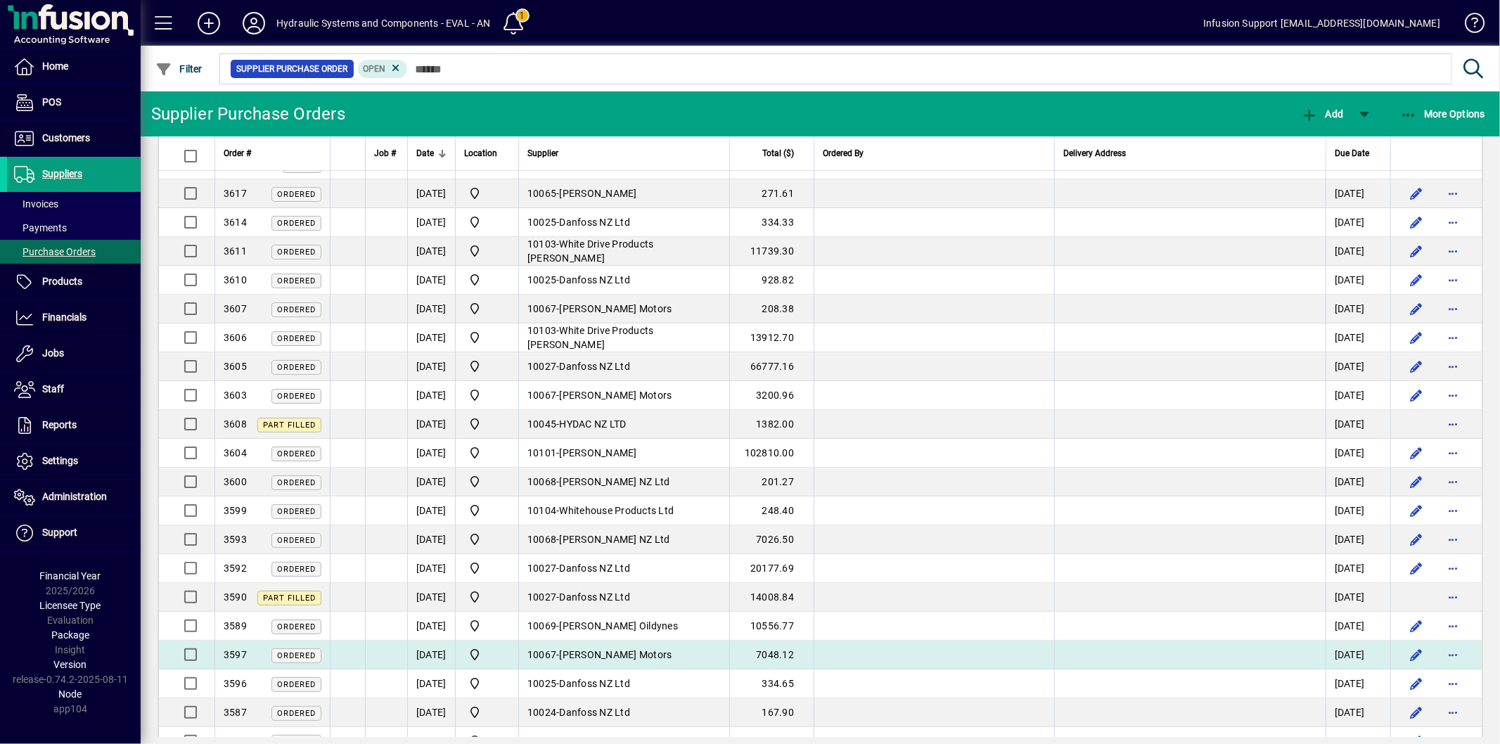
click at [637, 644] on td "10067 - [PERSON_NAME] Motors" at bounding box center [623, 655] width 211 height 29
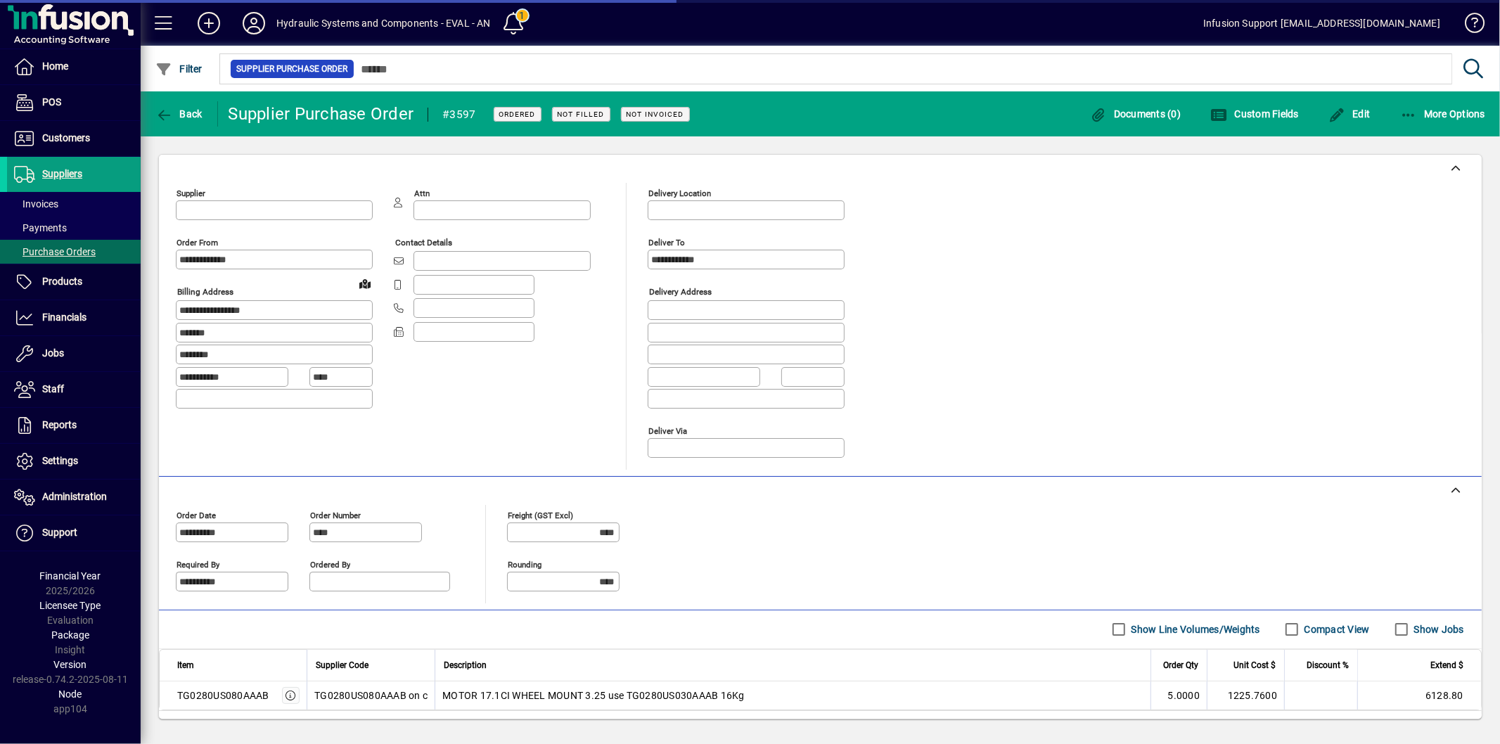
type input "**********"
